Goal: Complete application form

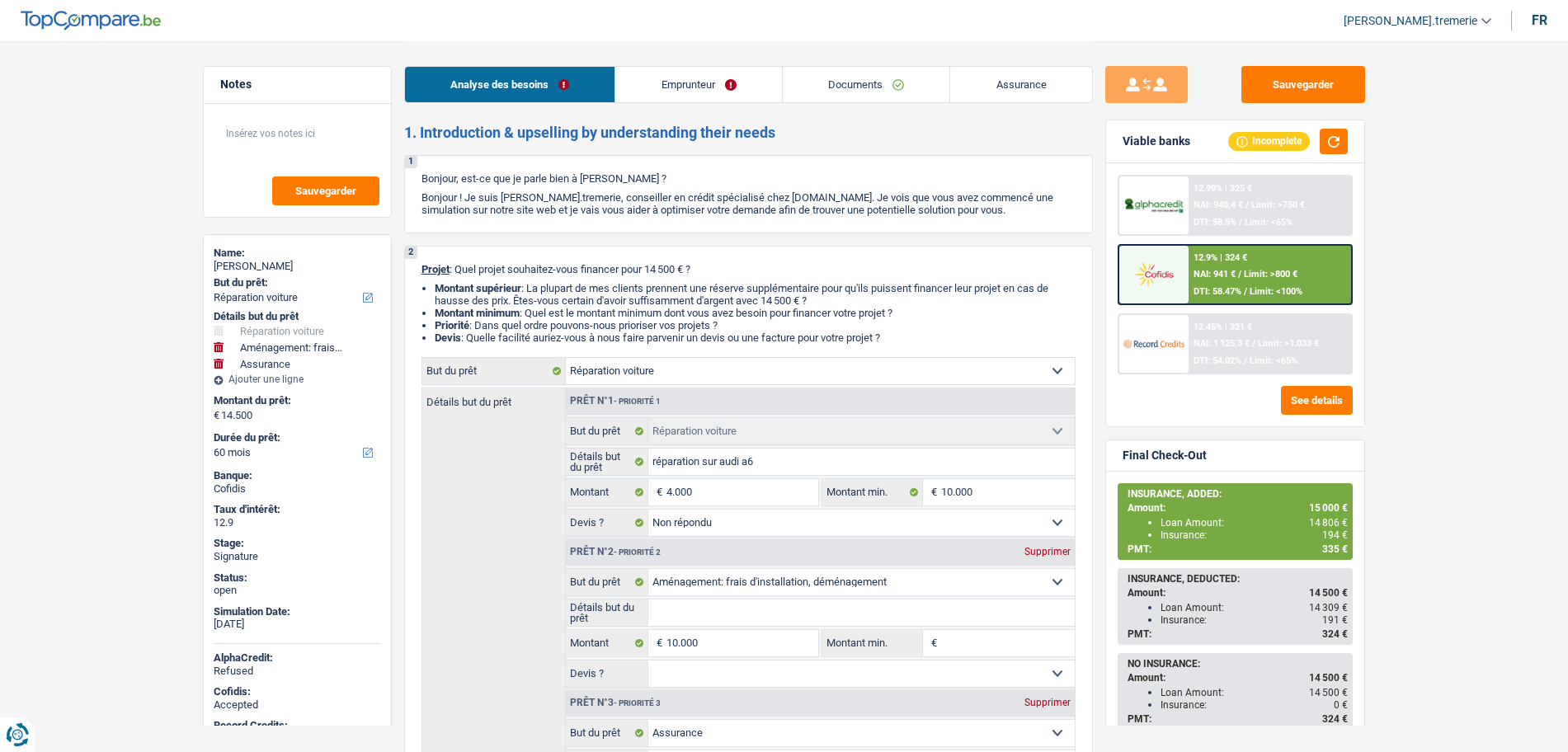
select select "carRepair"
select select "movingOrInstallation"
select select "insurance"
select select "60"
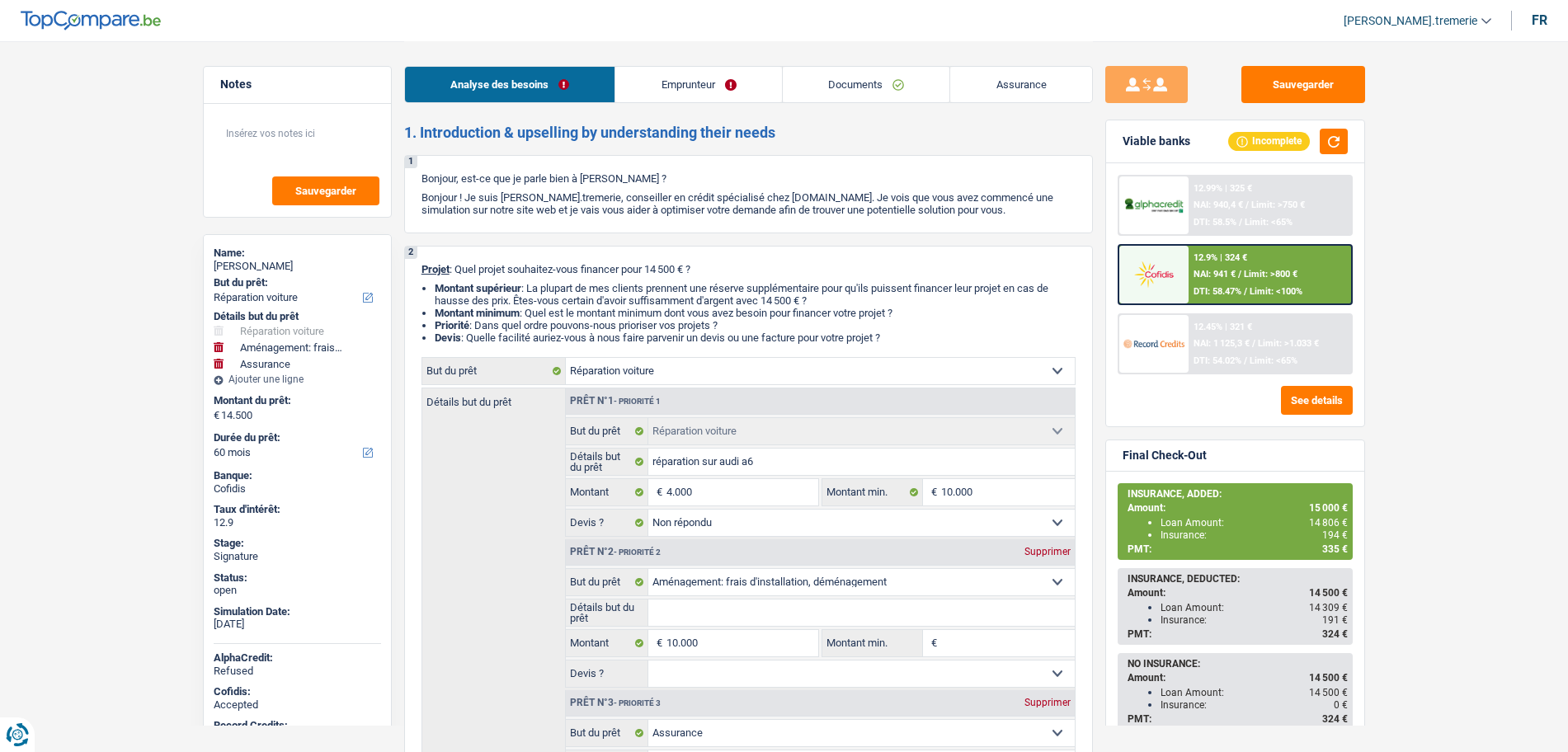
select select "carRepair"
select select "not_answered"
select select "movingOrInstallation"
select select "insurance"
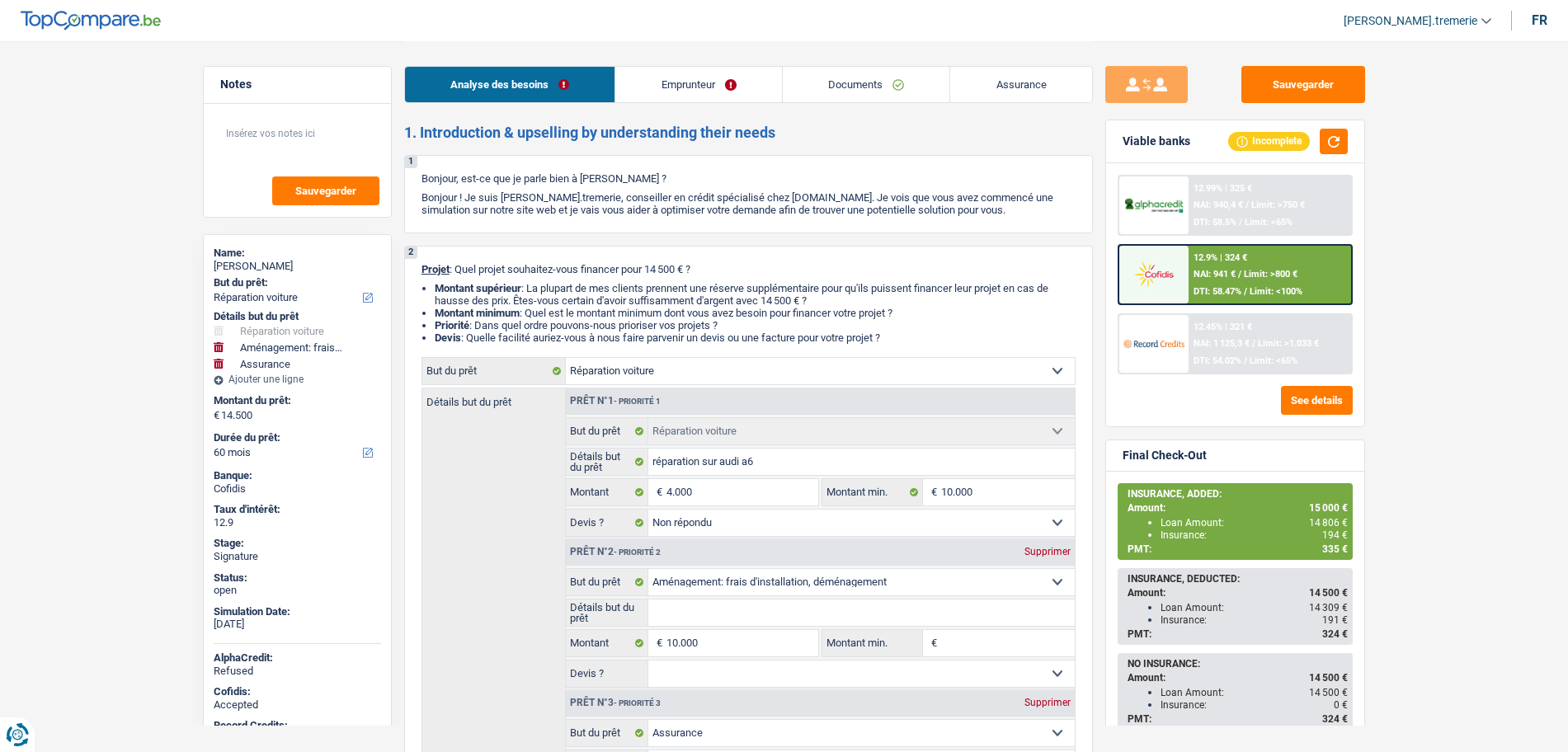
select select "60"
select select "worker"
select select "netSalary"
select select "ownerWithMortgage"
select select "mortgage"
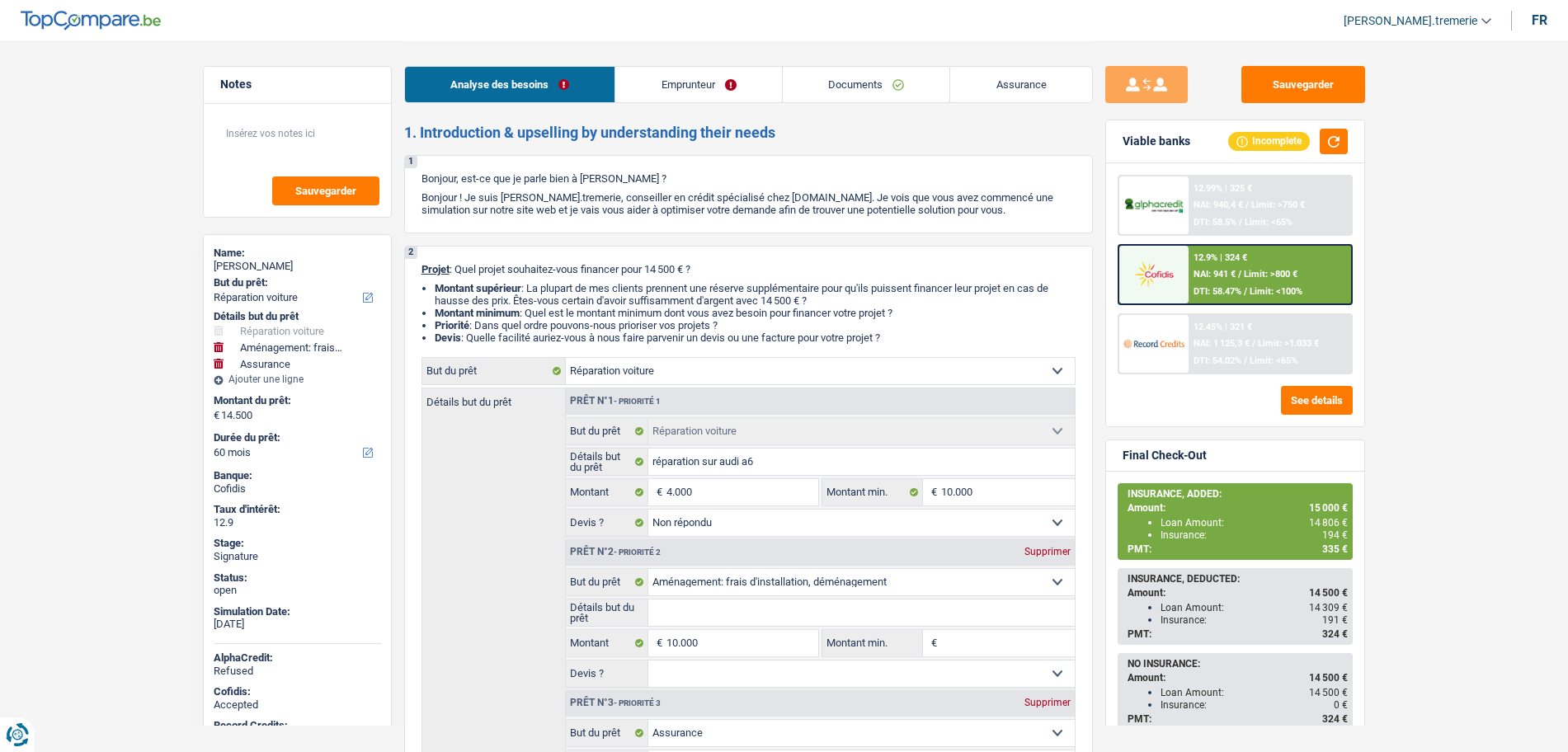
select select "300"
select select "carLoan"
select select "60"
select select "carRepair"
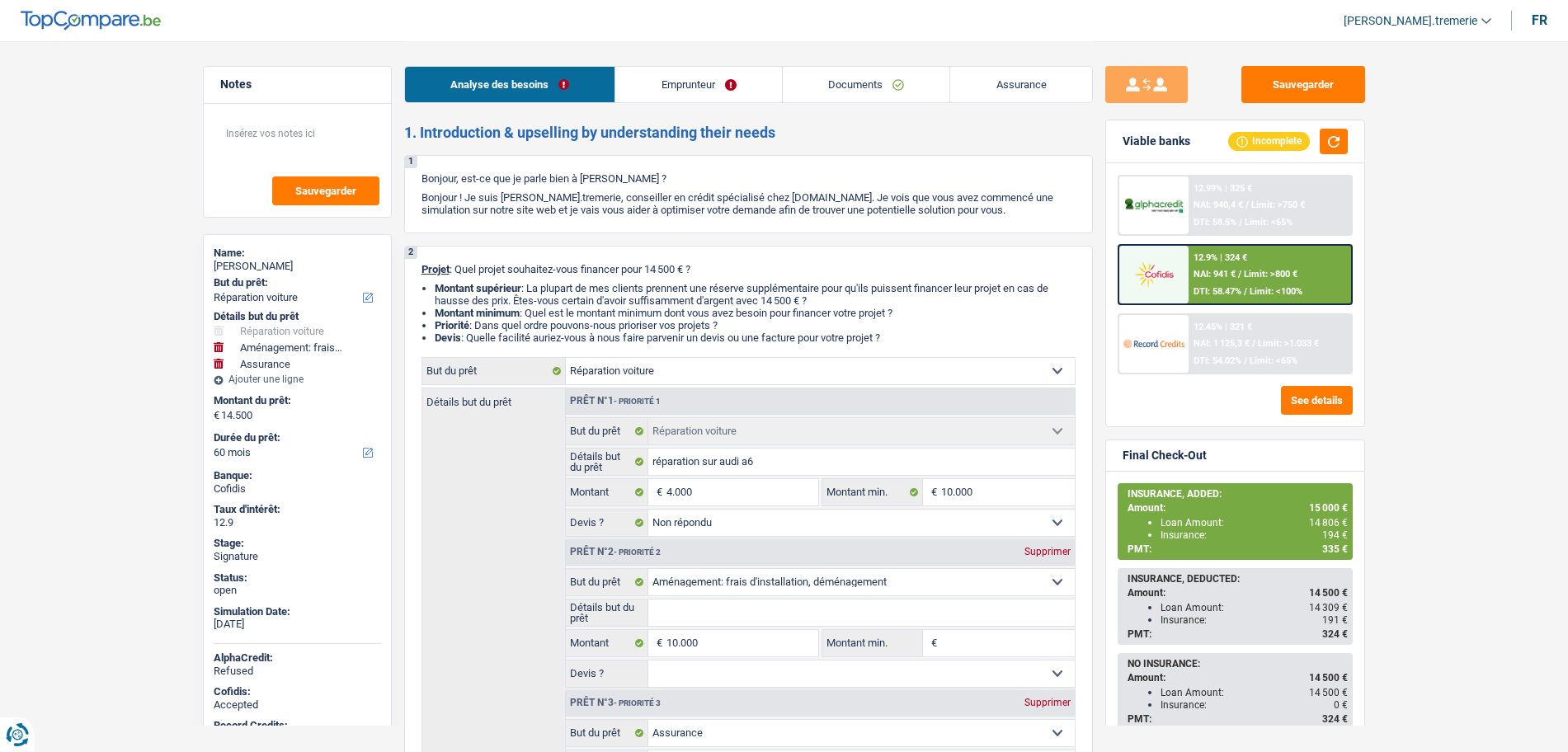
select select "not_answered"
select select "movingOrInstallation"
select select "insurance"
select select "60"
drag, startPoint x: 0, startPoint y: 0, endPoint x: 901, endPoint y: 91, distance: 905.6
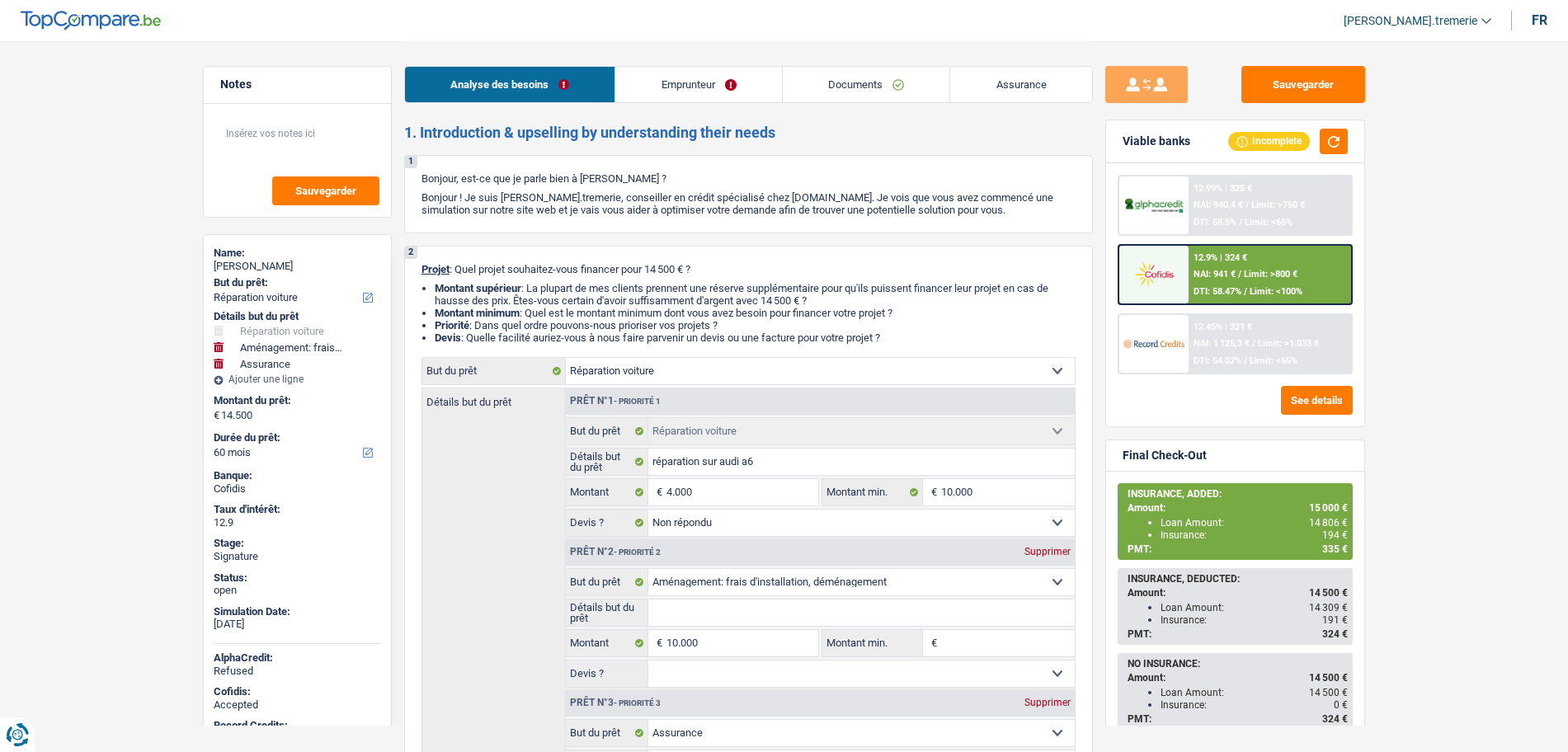
click at [901, 91] on link "Documents" at bounding box center [867, 85] width 168 height 35
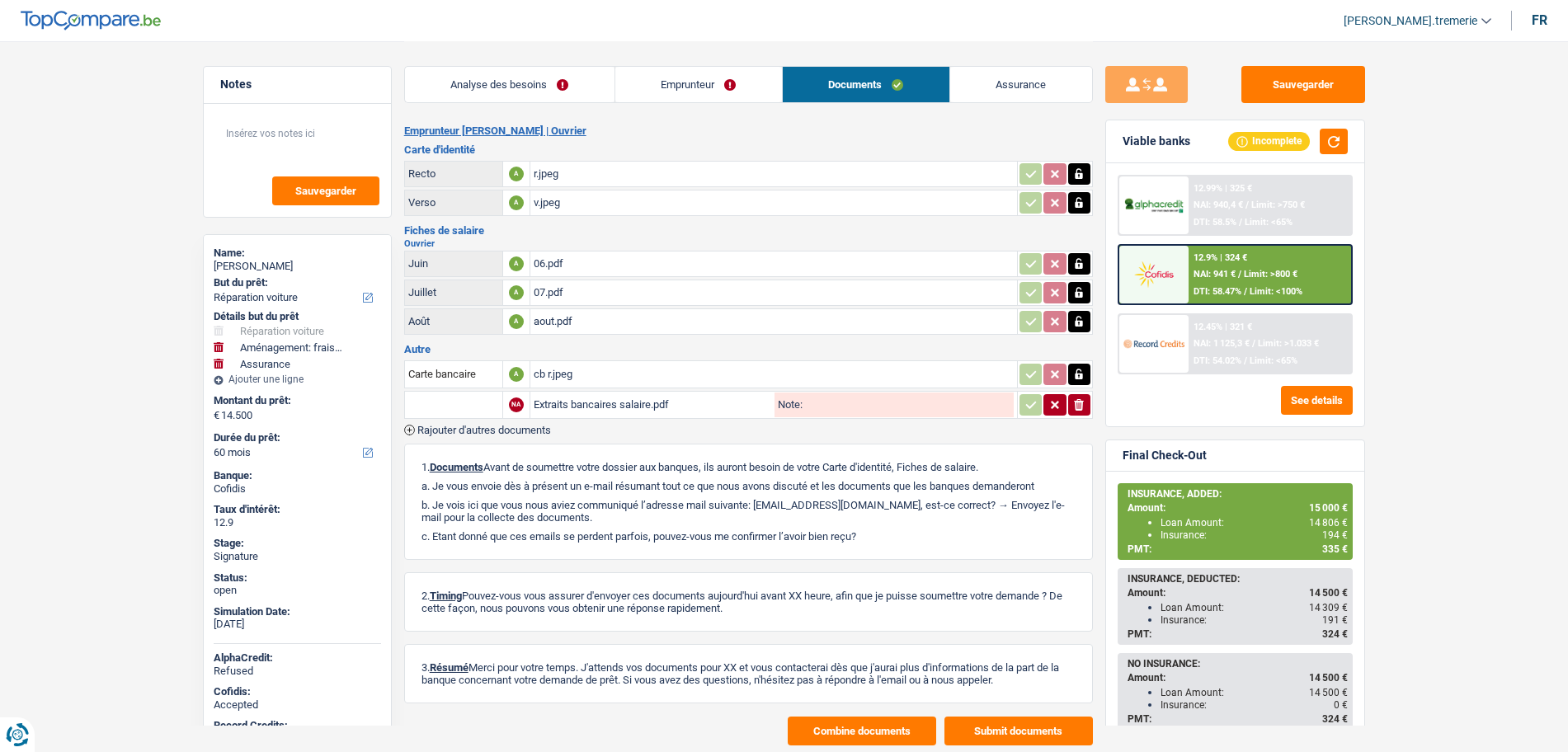
click at [1076, 70] on link "Assurance" at bounding box center [1020, 85] width 142 height 35
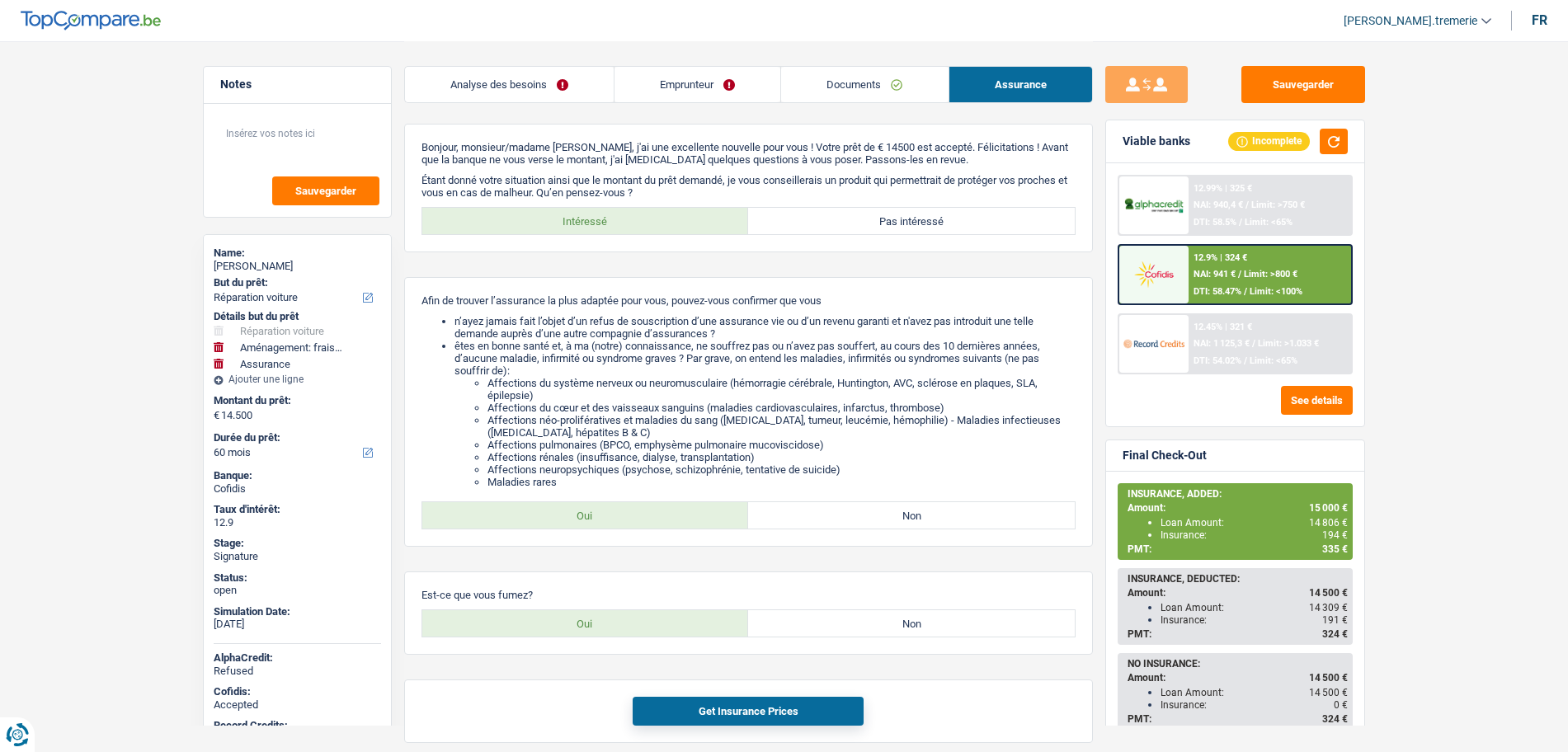
click at [874, 85] on link "Documents" at bounding box center [864, 85] width 167 height 35
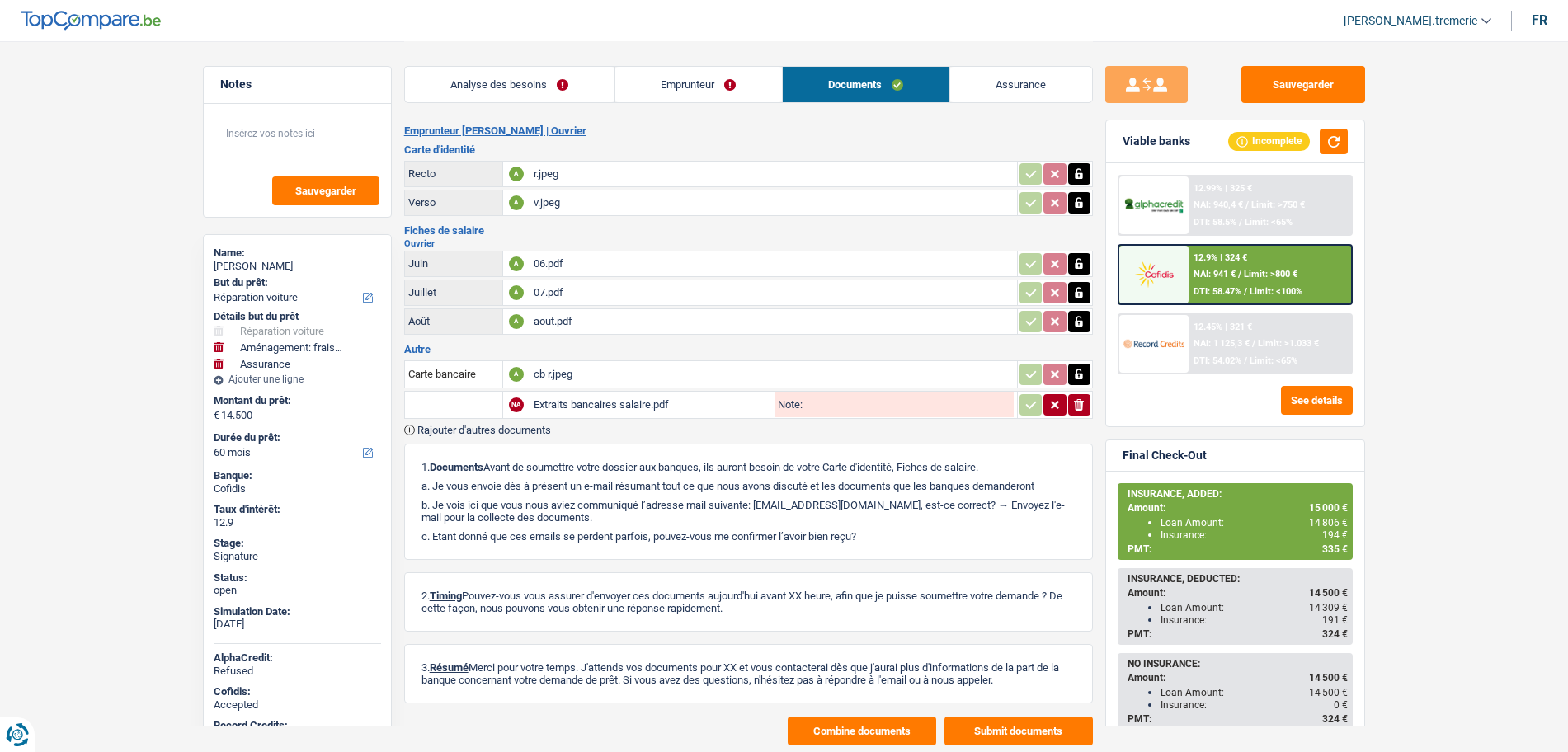
click at [826, 722] on button "Combine documents" at bounding box center [862, 731] width 148 height 29
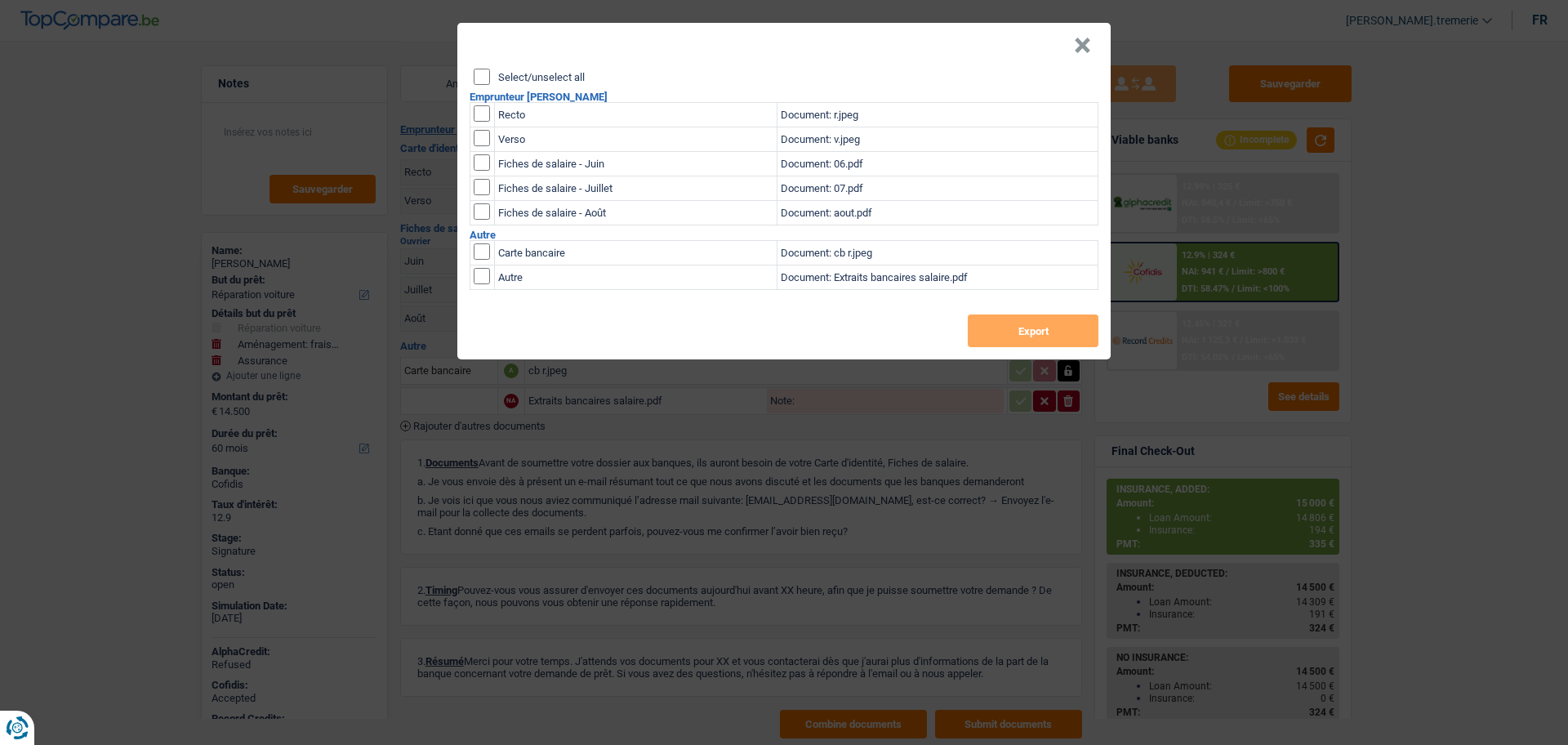
click at [476, 115] on input "checkbox" at bounding box center [482, 114] width 17 height 17
checkbox input "true"
click at [476, 139] on input "checkbox" at bounding box center [482, 138] width 17 height 17
checkbox input "true"
click at [1038, 331] on button "Export" at bounding box center [1033, 331] width 130 height 32
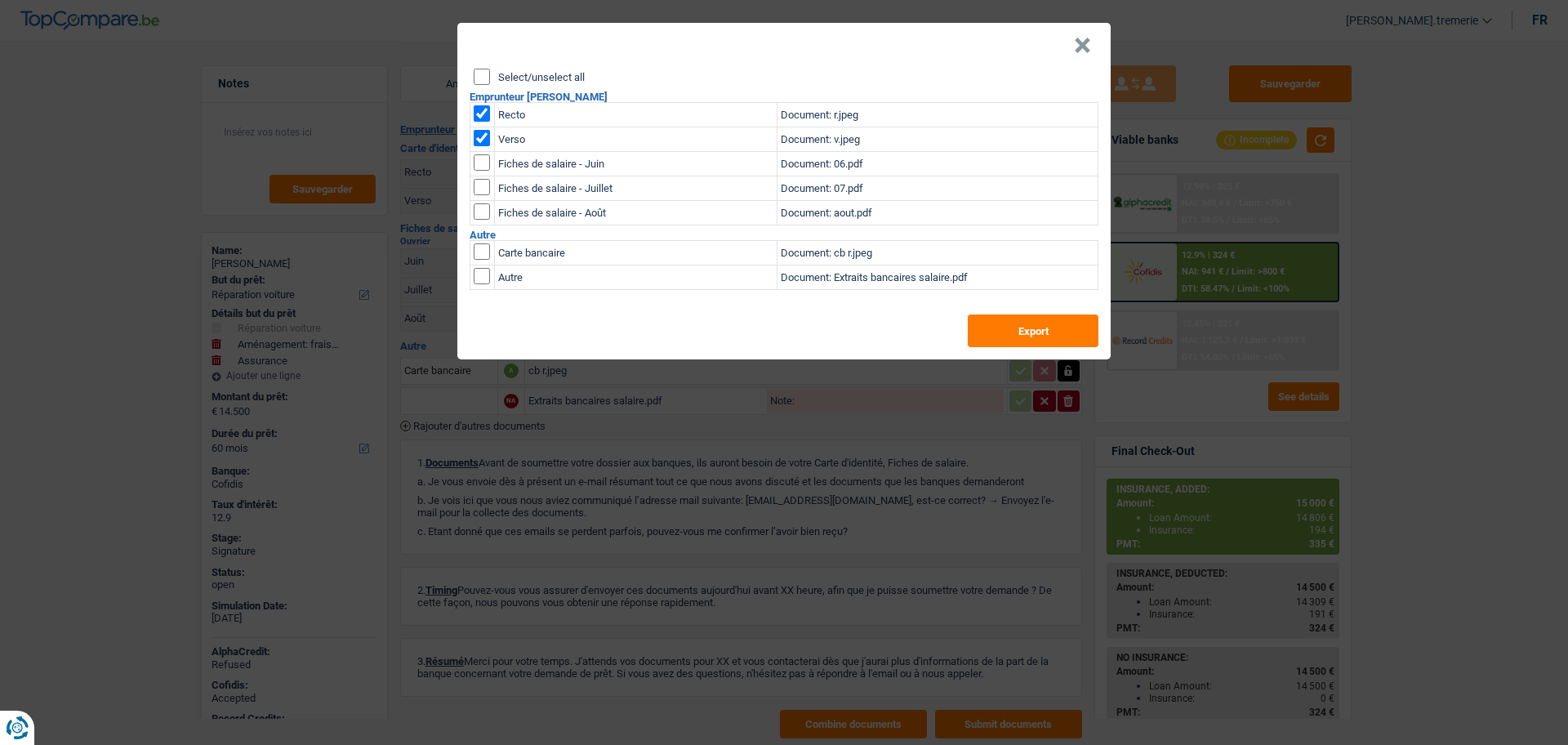
click at [1085, 43] on button "×" at bounding box center [1082, 46] width 17 height 17
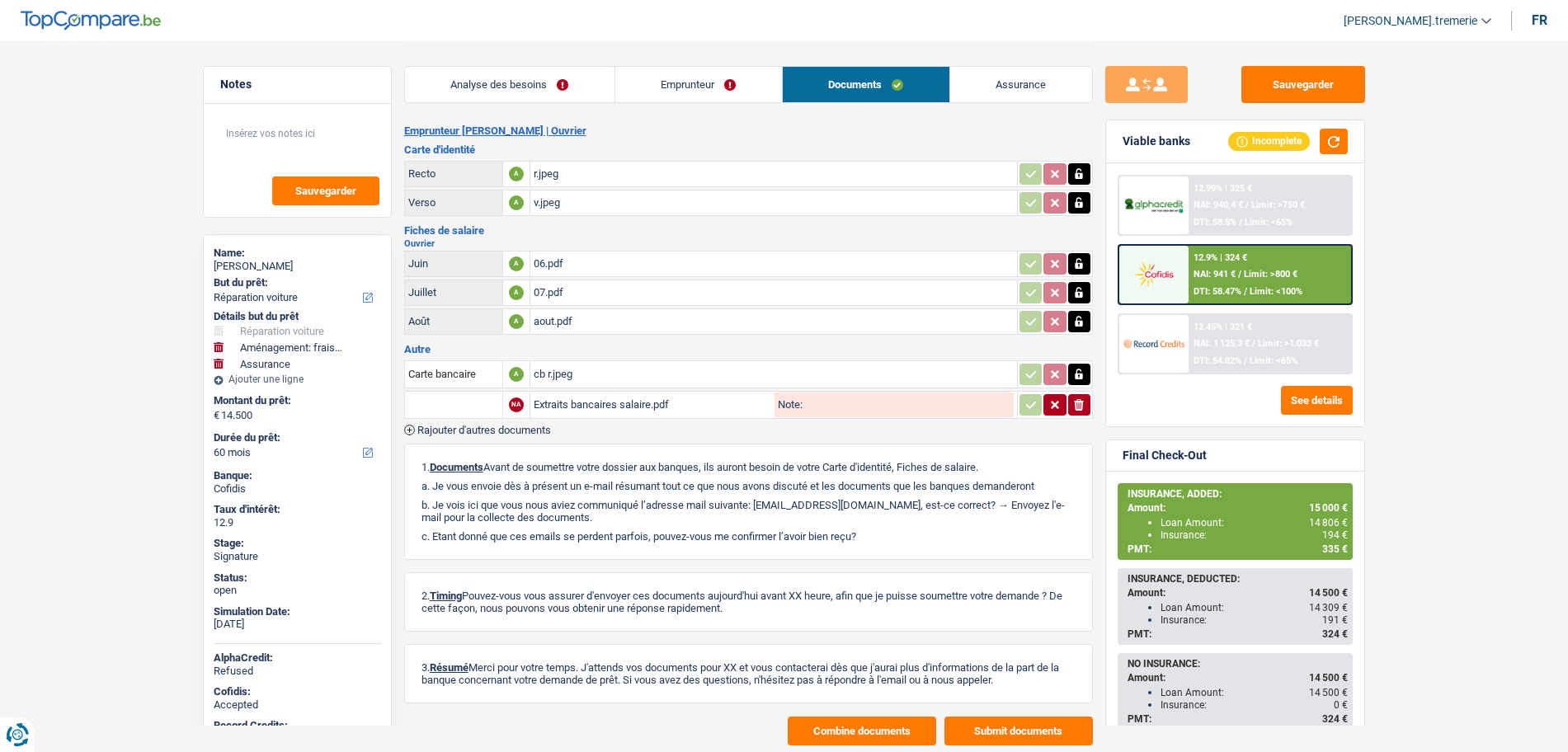
click at [536, 95] on link "Analyse des besoins" at bounding box center [510, 85] width 210 height 35
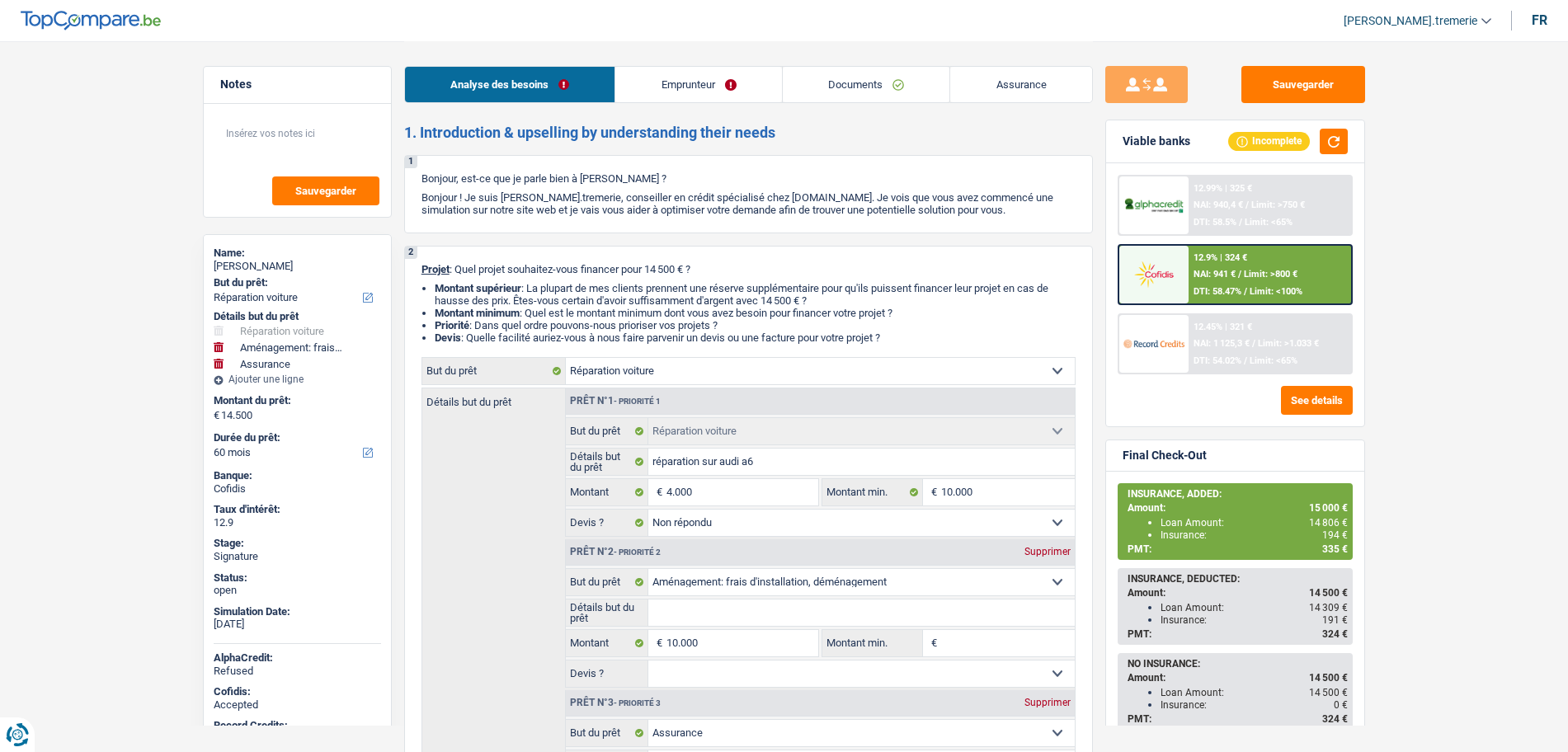
click at [693, 89] on link "Emprunteur" at bounding box center [698, 85] width 167 height 35
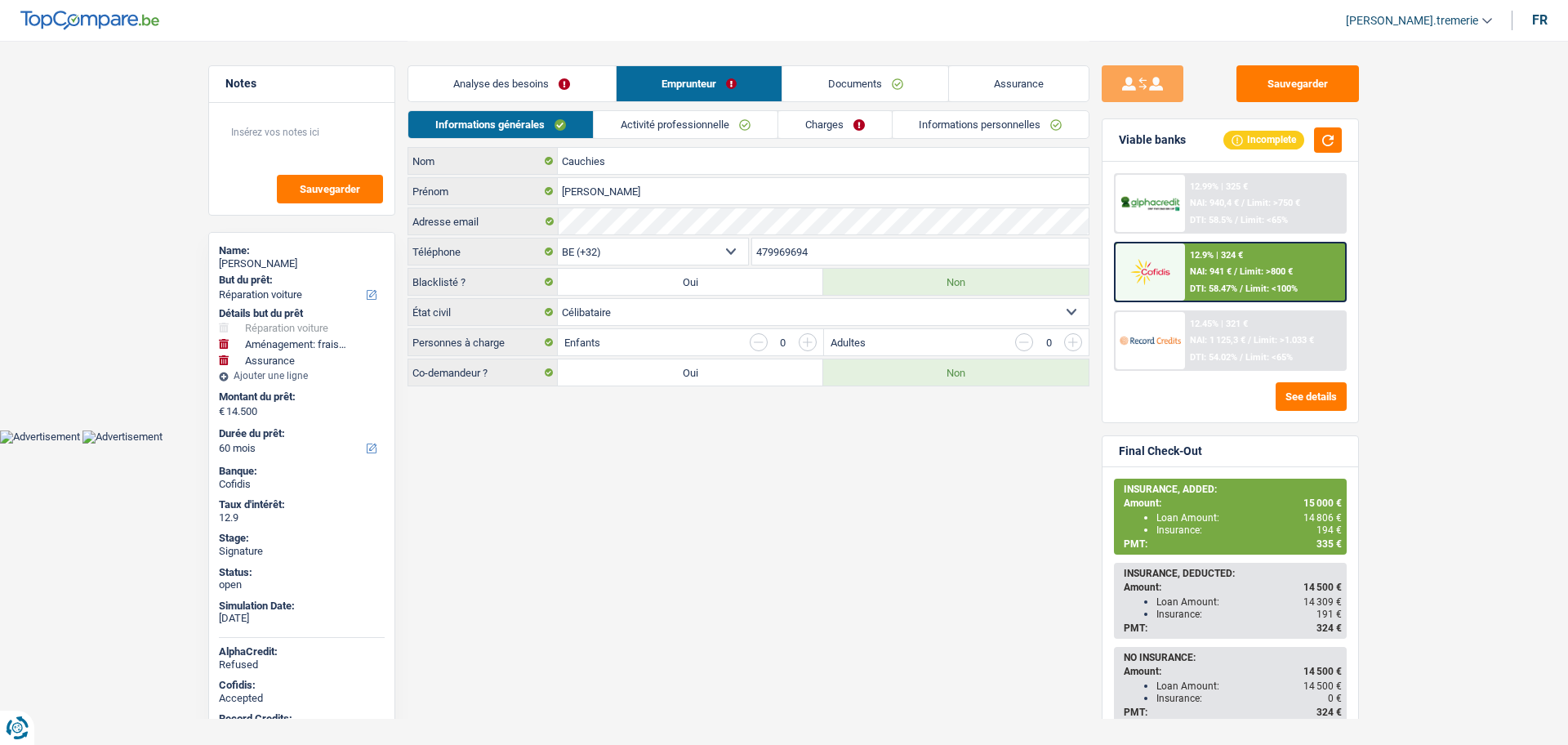
click at [708, 127] on link "Activité professionnelle" at bounding box center [685, 125] width 183 height 27
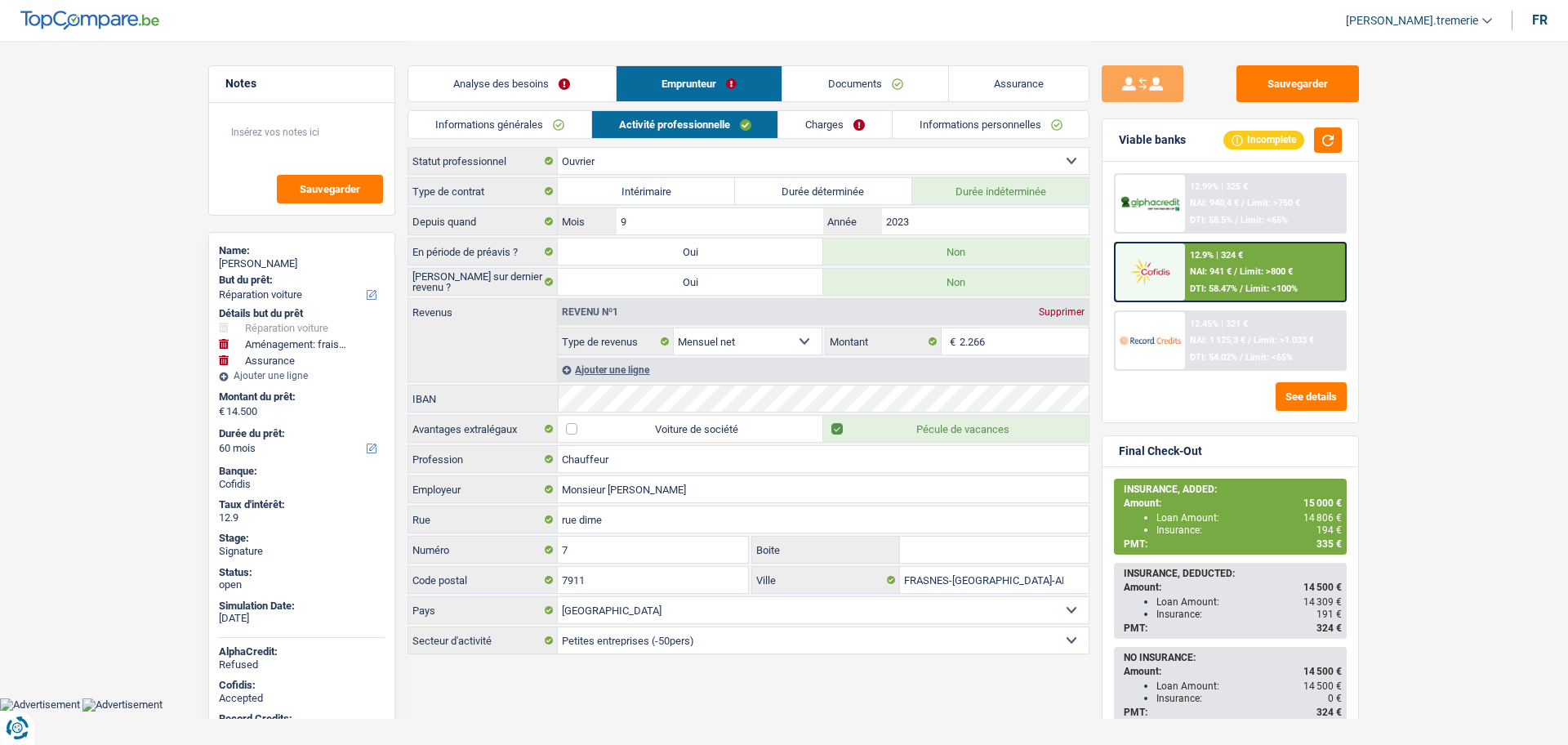
click at [882, 83] on link "Documents" at bounding box center [866, 84] width 166 height 35
